Goal: Task Accomplishment & Management: Manage account settings

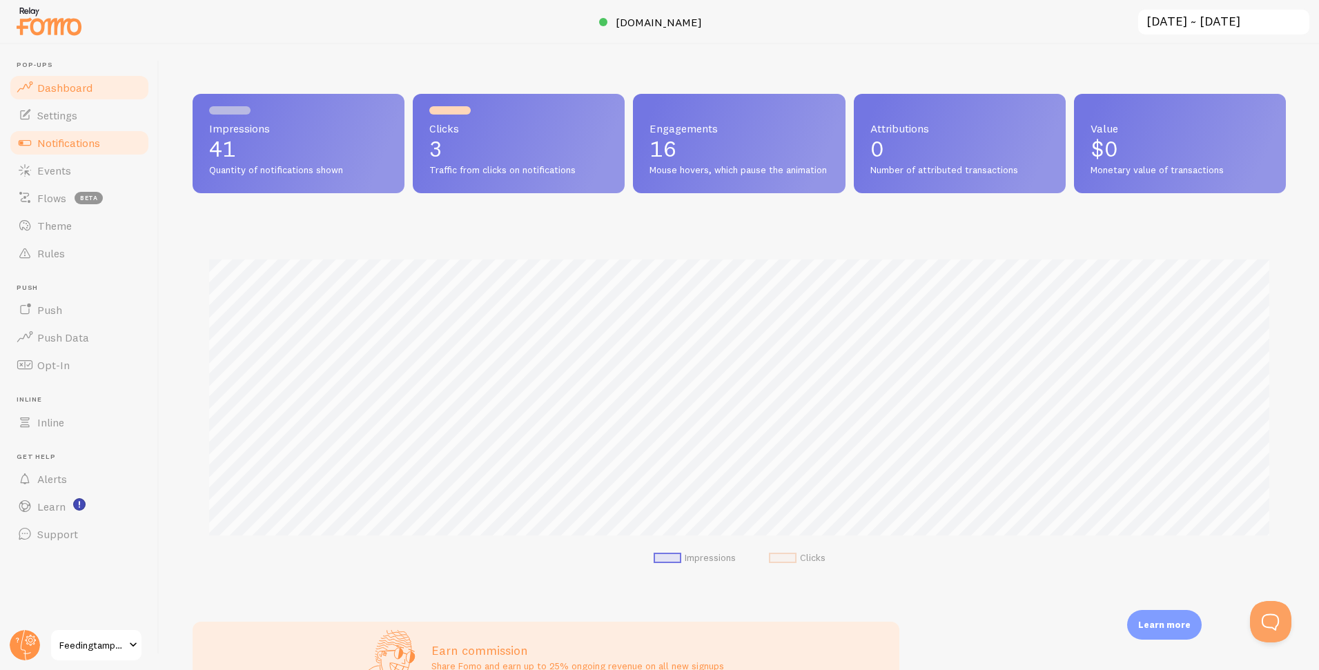
click at [77, 141] on span "Notifications" at bounding box center [68, 143] width 63 height 14
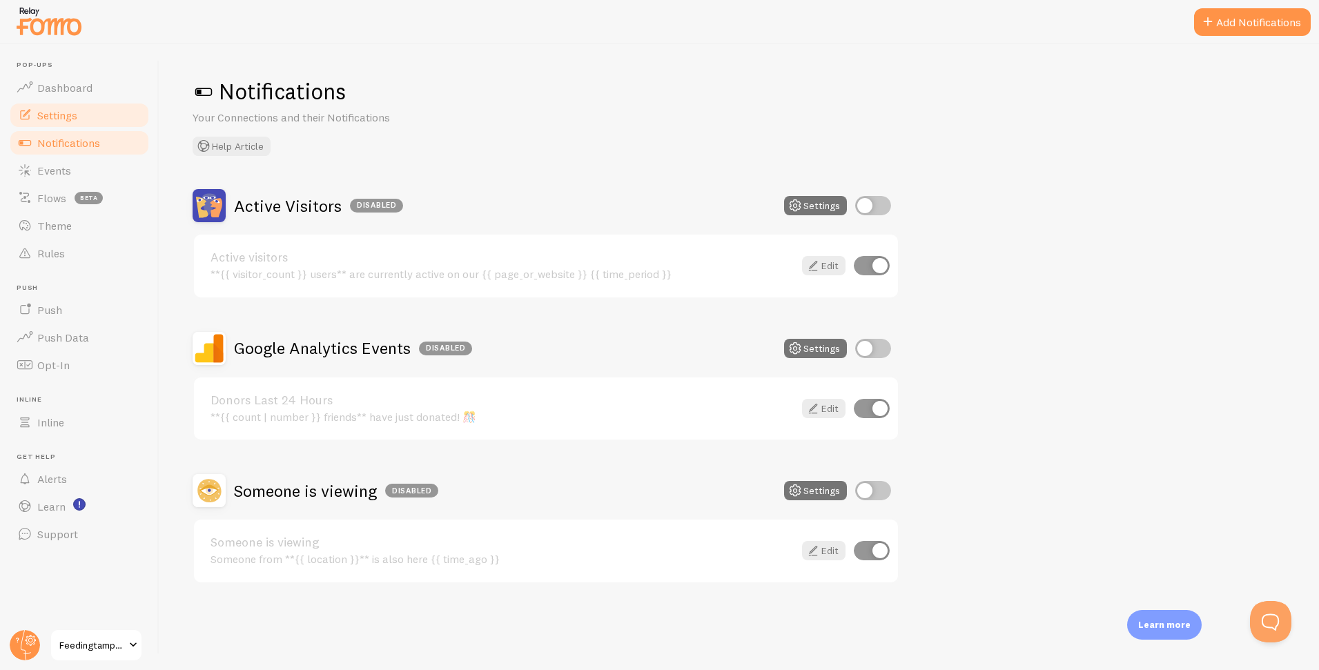
click at [83, 119] on link "Settings" at bounding box center [79, 115] width 142 height 28
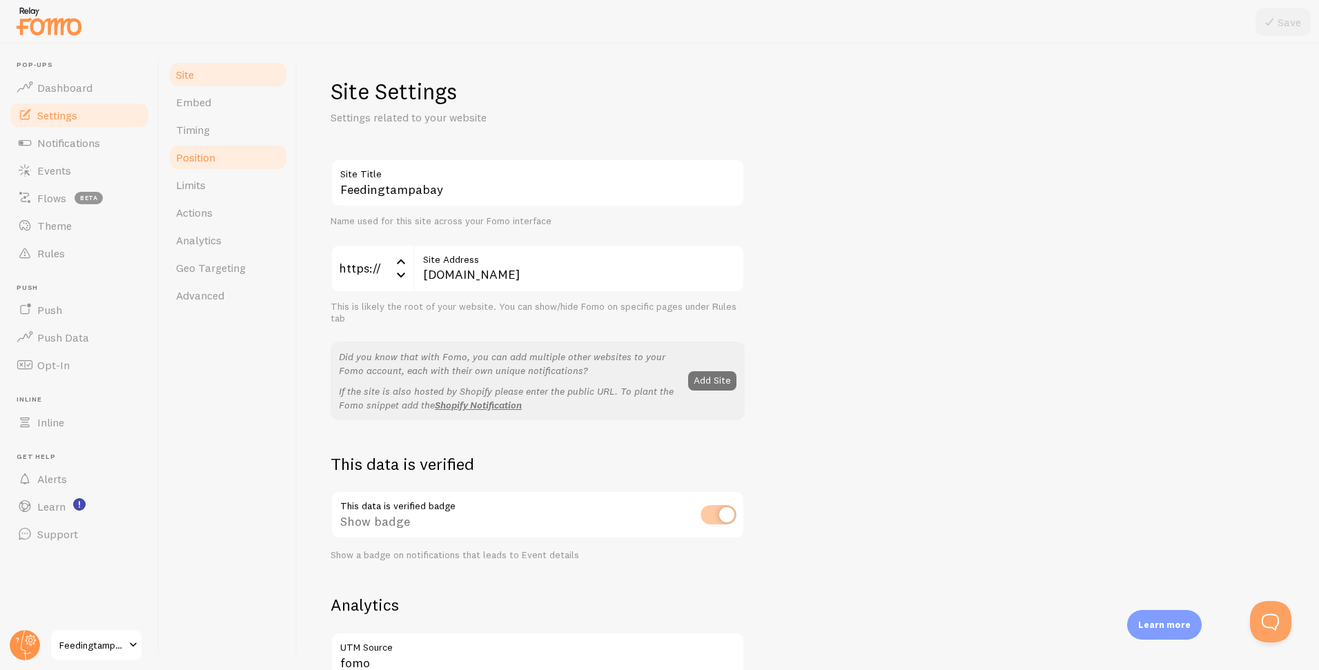
click at [207, 157] on span "Position" at bounding box center [195, 157] width 39 height 14
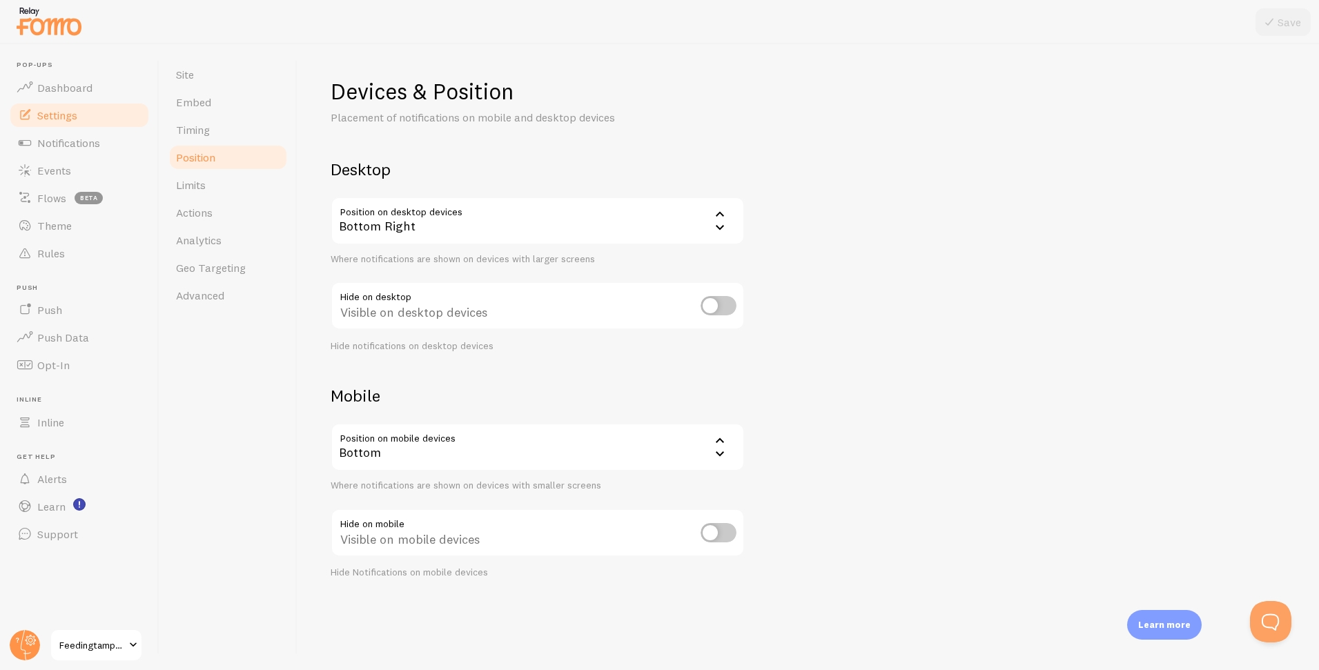
click at [726, 222] on icon at bounding box center [719, 214] width 17 height 17
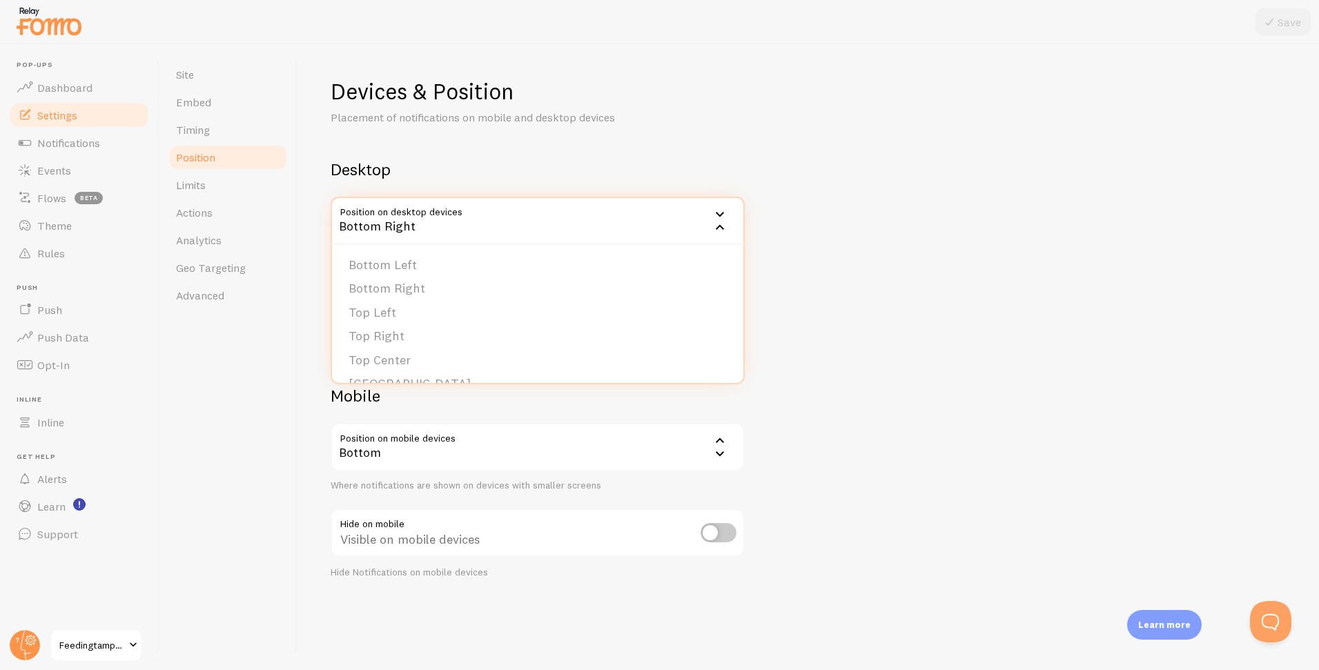
click at [713, 453] on icon at bounding box center [719, 454] width 17 height 17
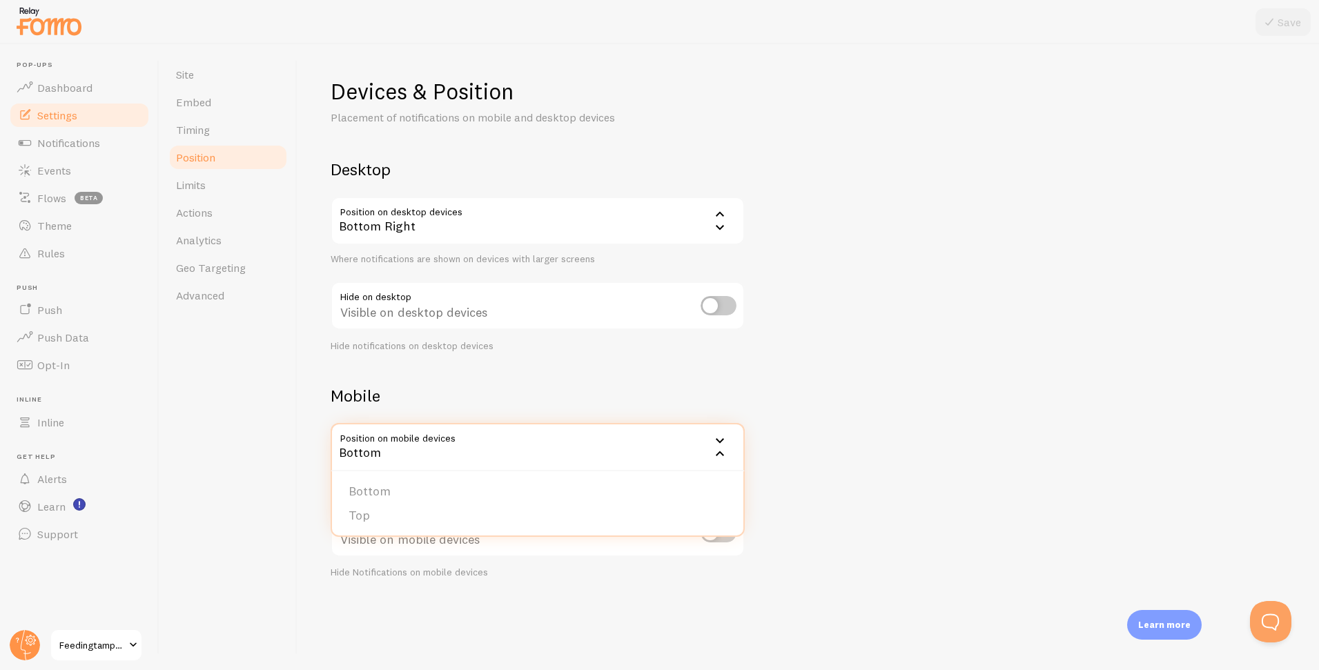
click at [614, 313] on div "Visible on desktop devices" at bounding box center [538, 307] width 414 height 50
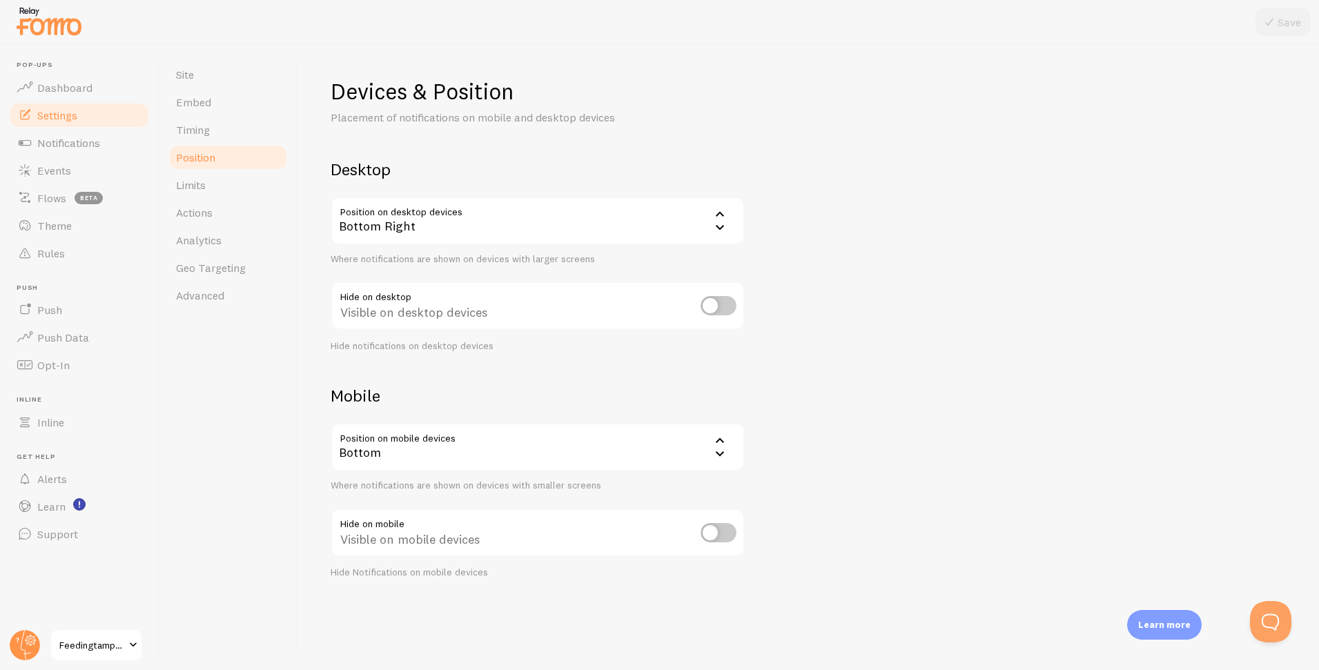
click at [660, 451] on div "Bottom" at bounding box center [538, 447] width 414 height 48
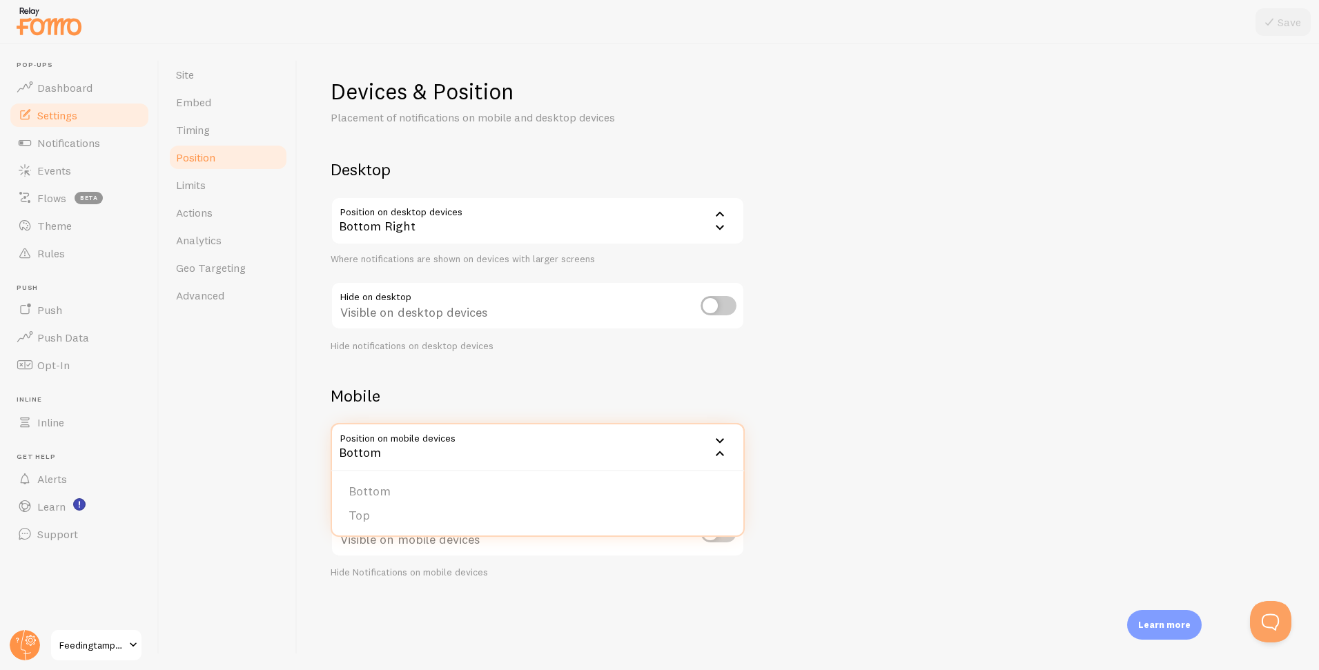
click at [673, 217] on div "Bottom Right" at bounding box center [538, 221] width 414 height 48
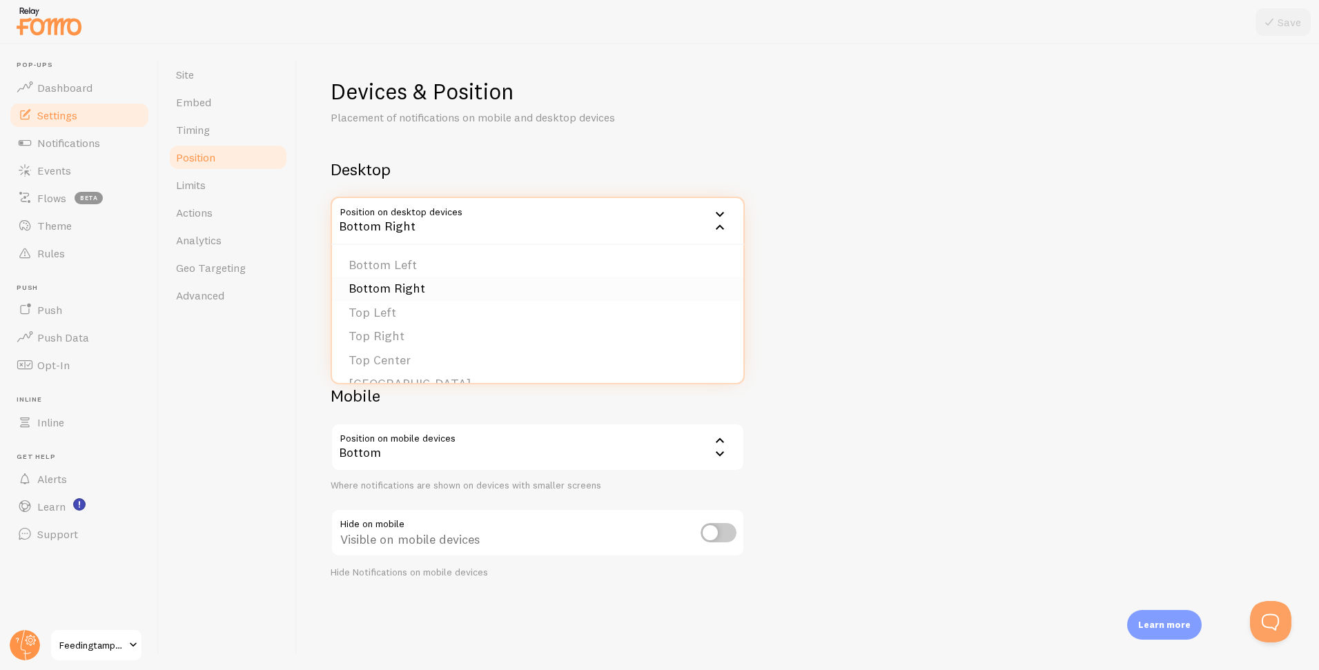
scroll to position [117, 0]
drag, startPoint x: 1013, startPoint y: 235, endPoint x: 867, endPoint y: 227, distance: 146.5
click at [1012, 236] on div "Devices & Position Placement of notifications on mobile and desktop devices Des…" at bounding box center [808, 328] width 955 height 502
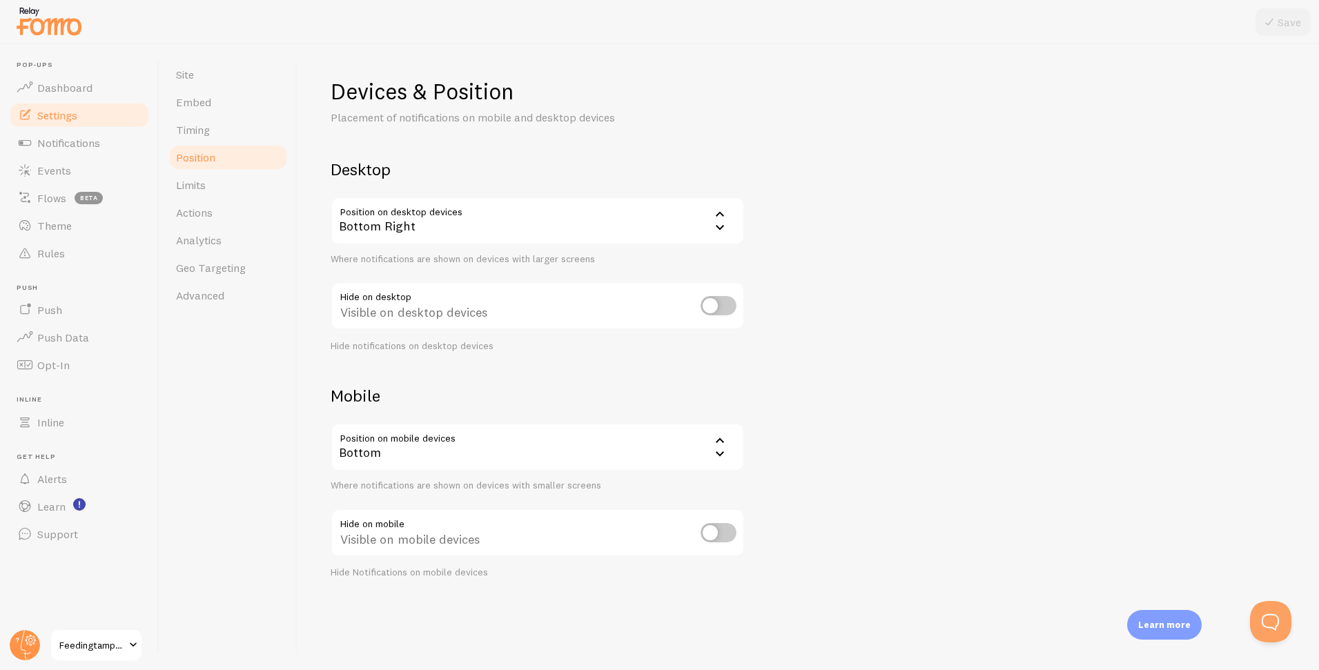
click at [480, 226] on div "Bottom Right" at bounding box center [538, 221] width 414 height 48
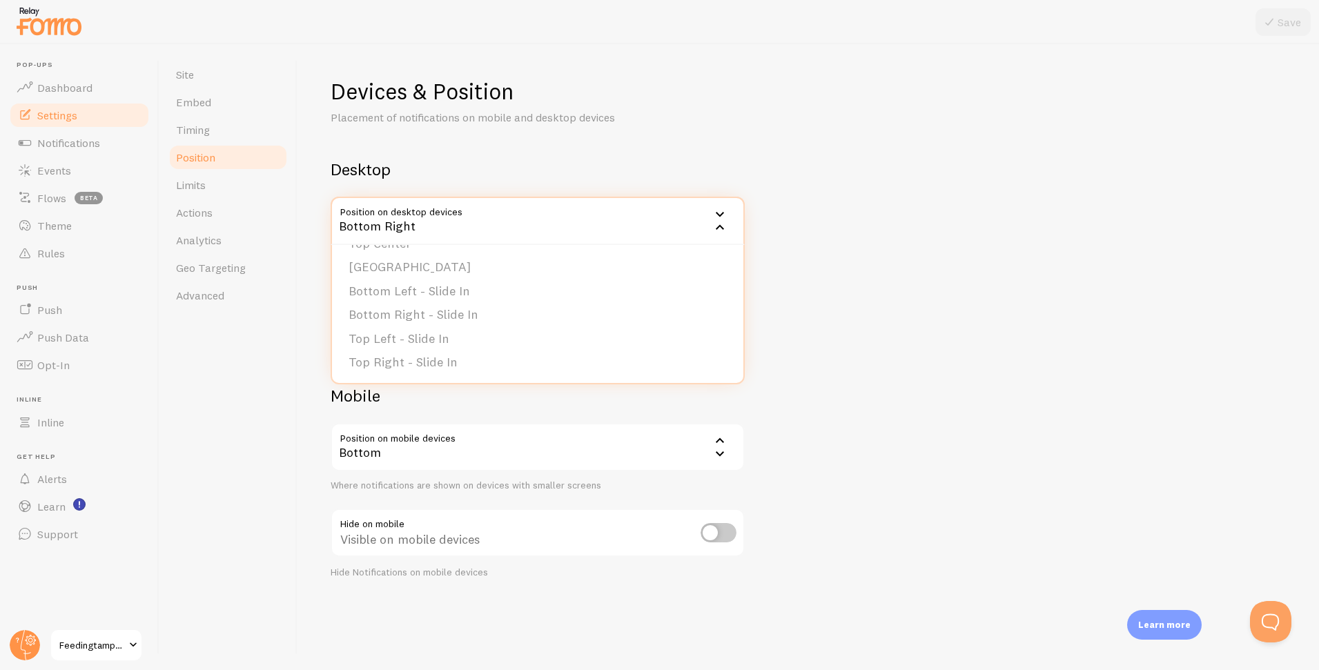
click at [812, 277] on div "Devices & Position Placement of notifications on mobile and desktop devices Des…" at bounding box center [808, 328] width 955 height 502
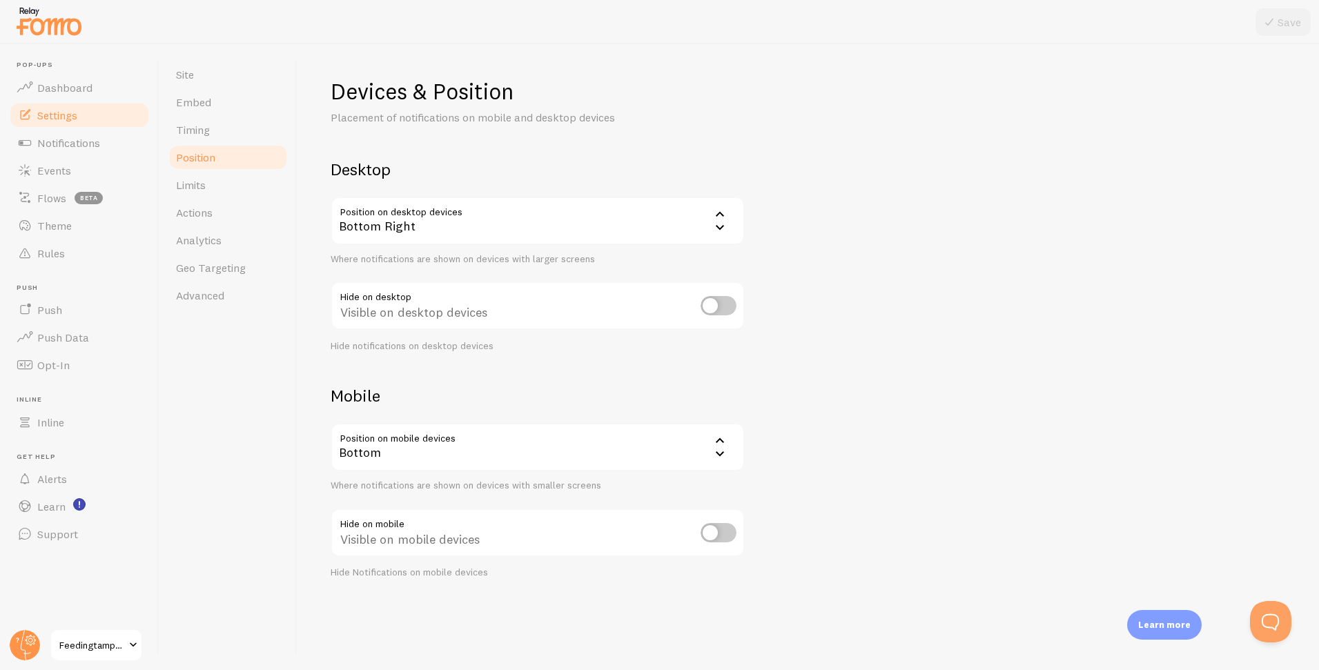
click at [893, 186] on div "Devices & Position Placement of notifications on mobile and desktop devices Des…" at bounding box center [808, 328] width 955 height 502
